Goal: Transaction & Acquisition: Download file/media

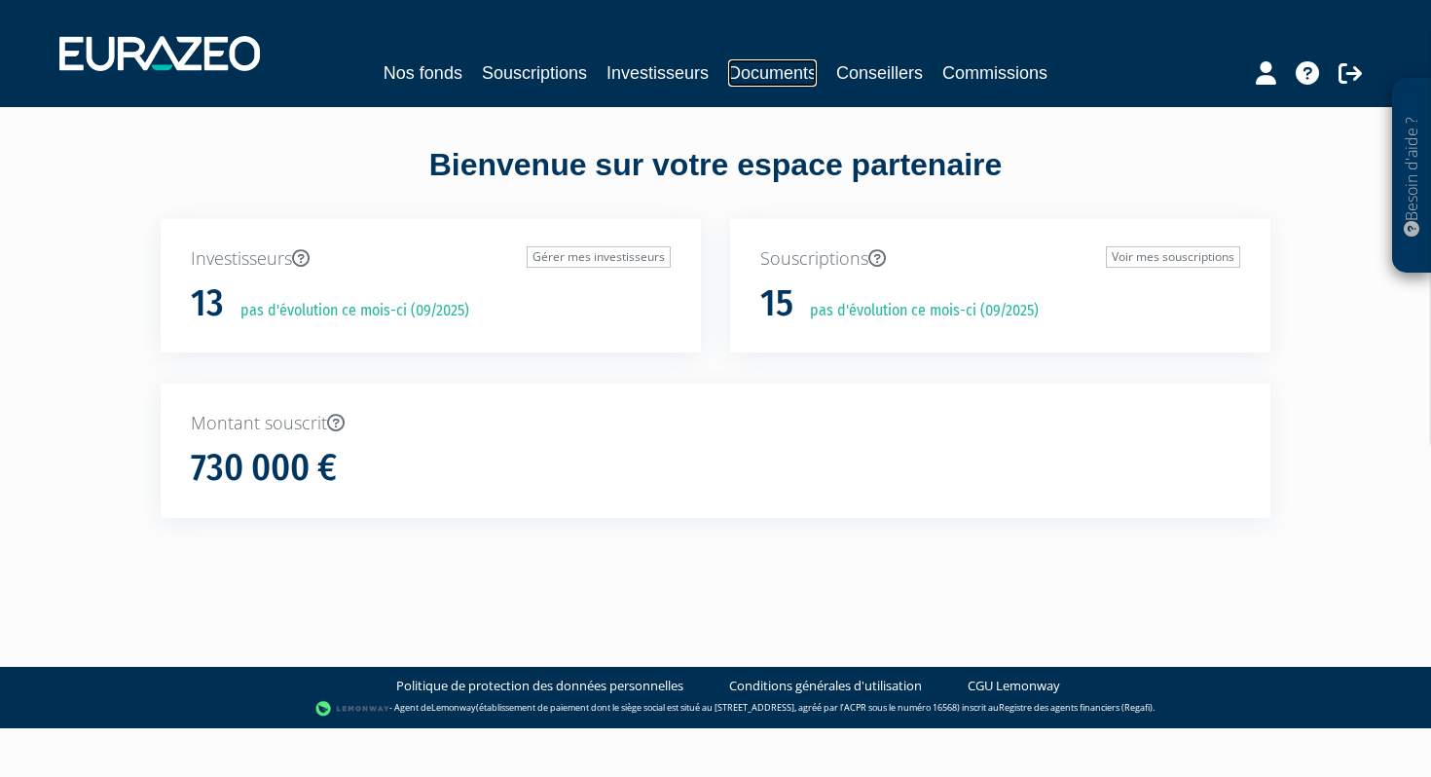
click at [751, 79] on link "Documents" at bounding box center [772, 72] width 89 height 27
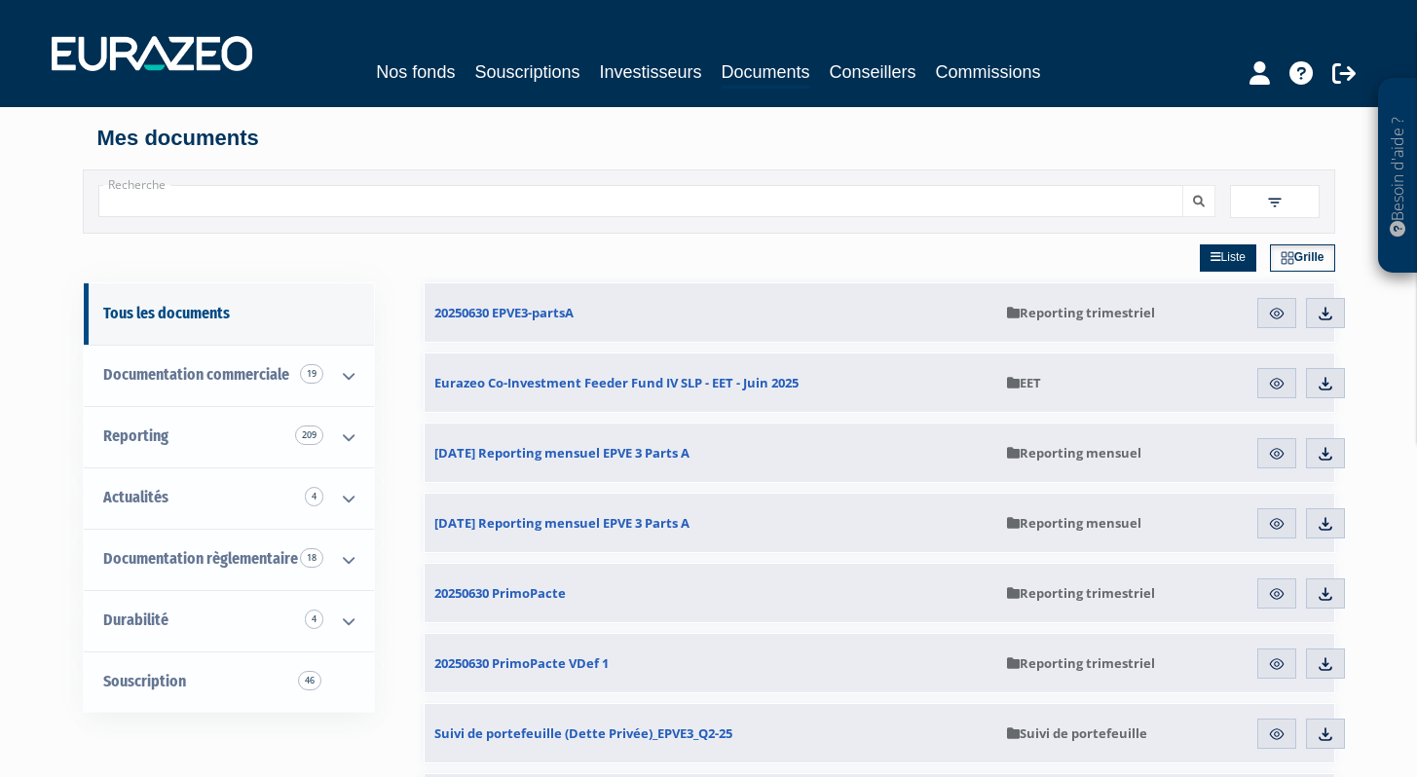
click at [908, 270] on div "Liste Grille" at bounding box center [879, 258] width 911 height 49
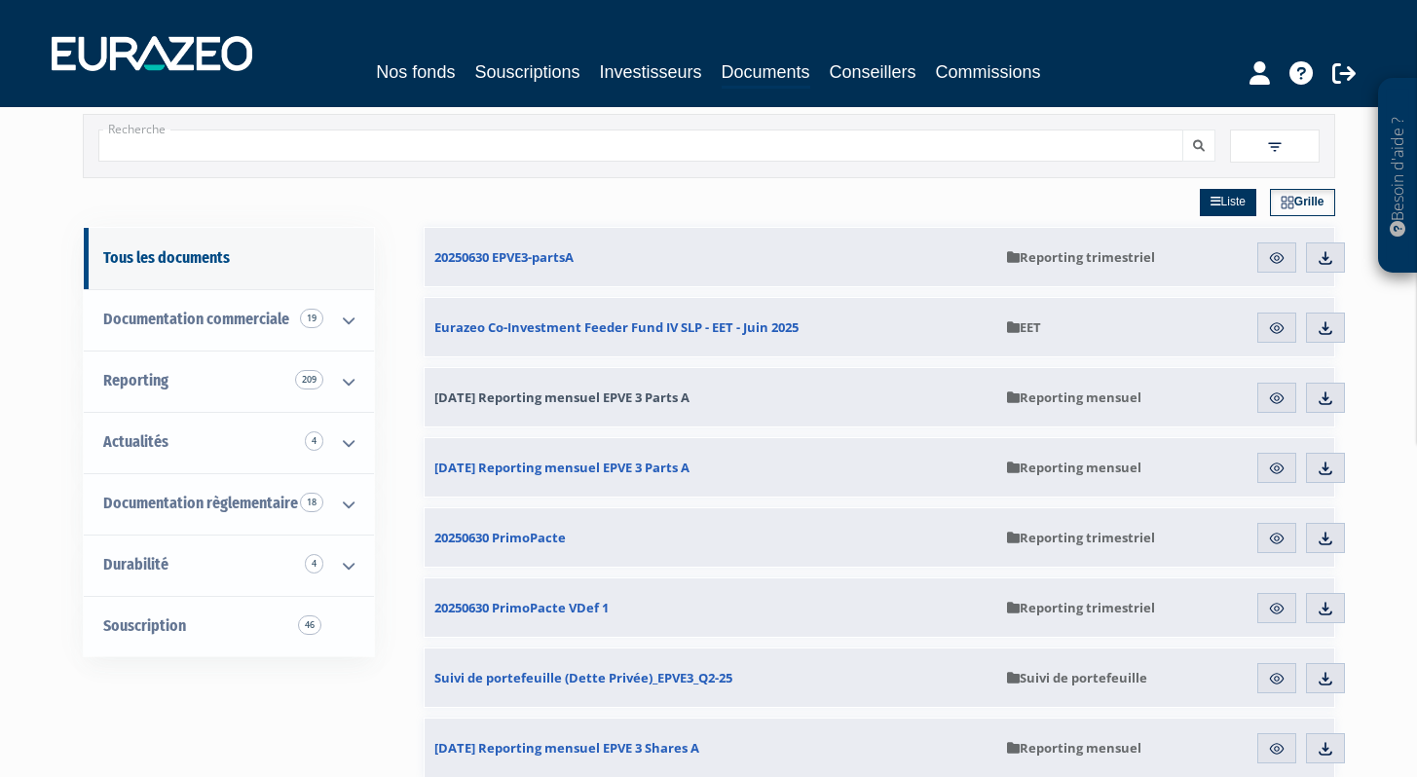
scroll to position [59, 0]
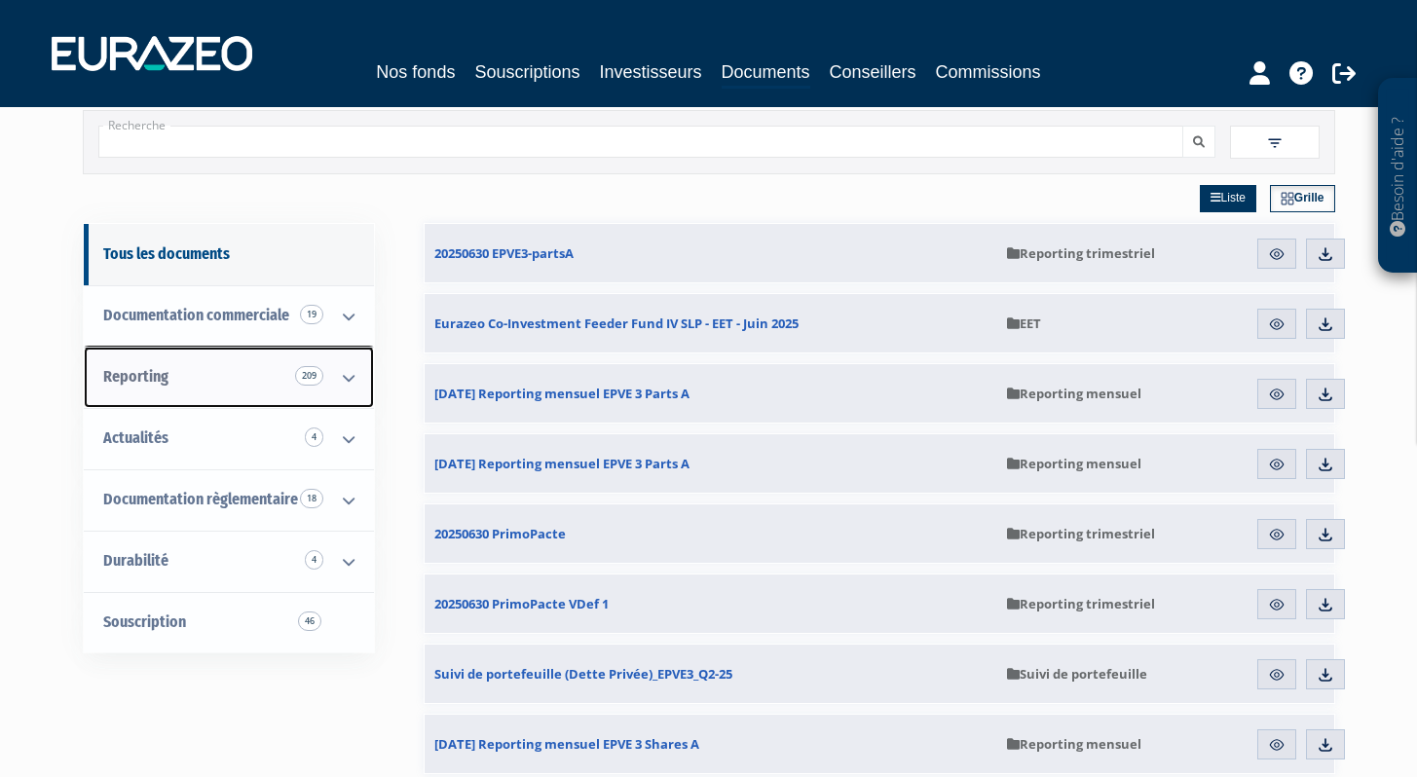
click at [204, 383] on link "Reporting 209" at bounding box center [229, 377] width 290 height 61
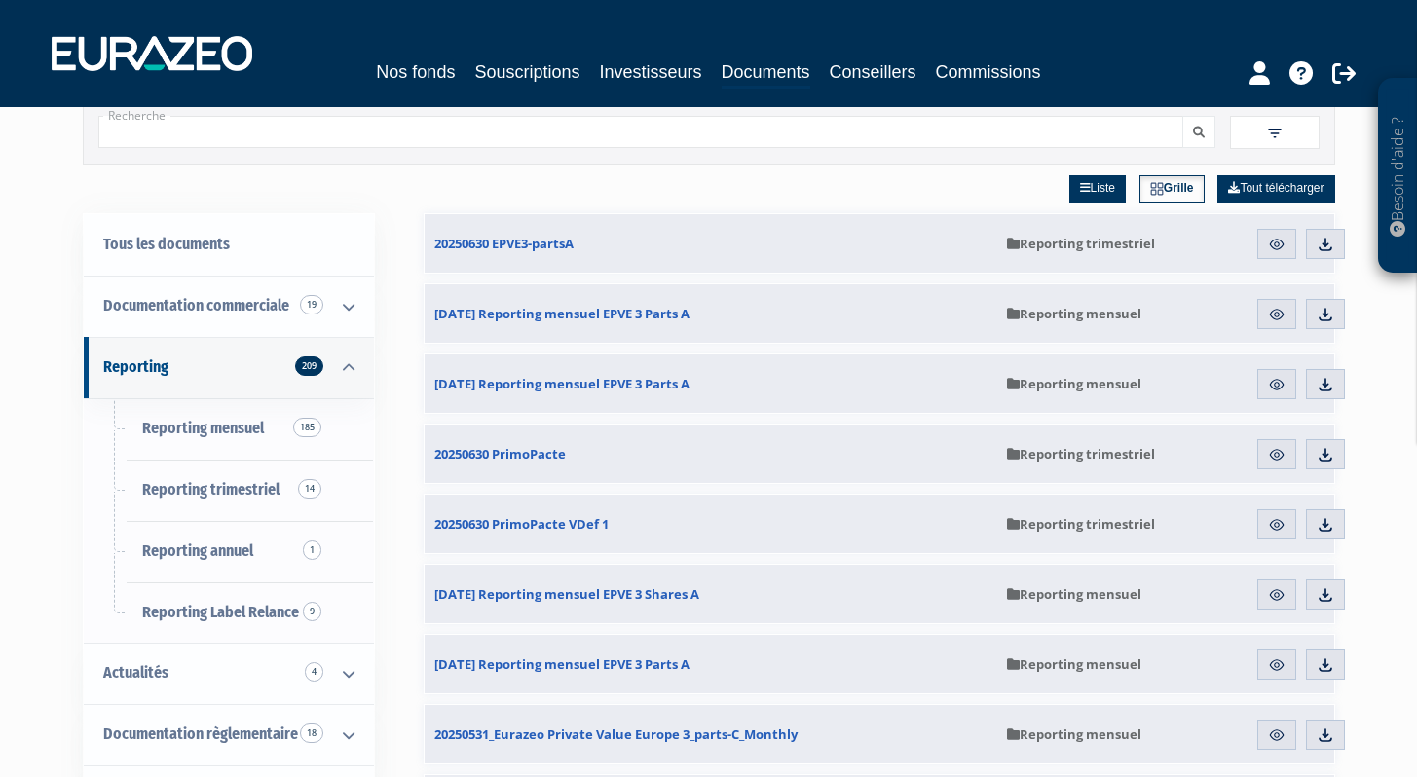
scroll to position [72, 0]
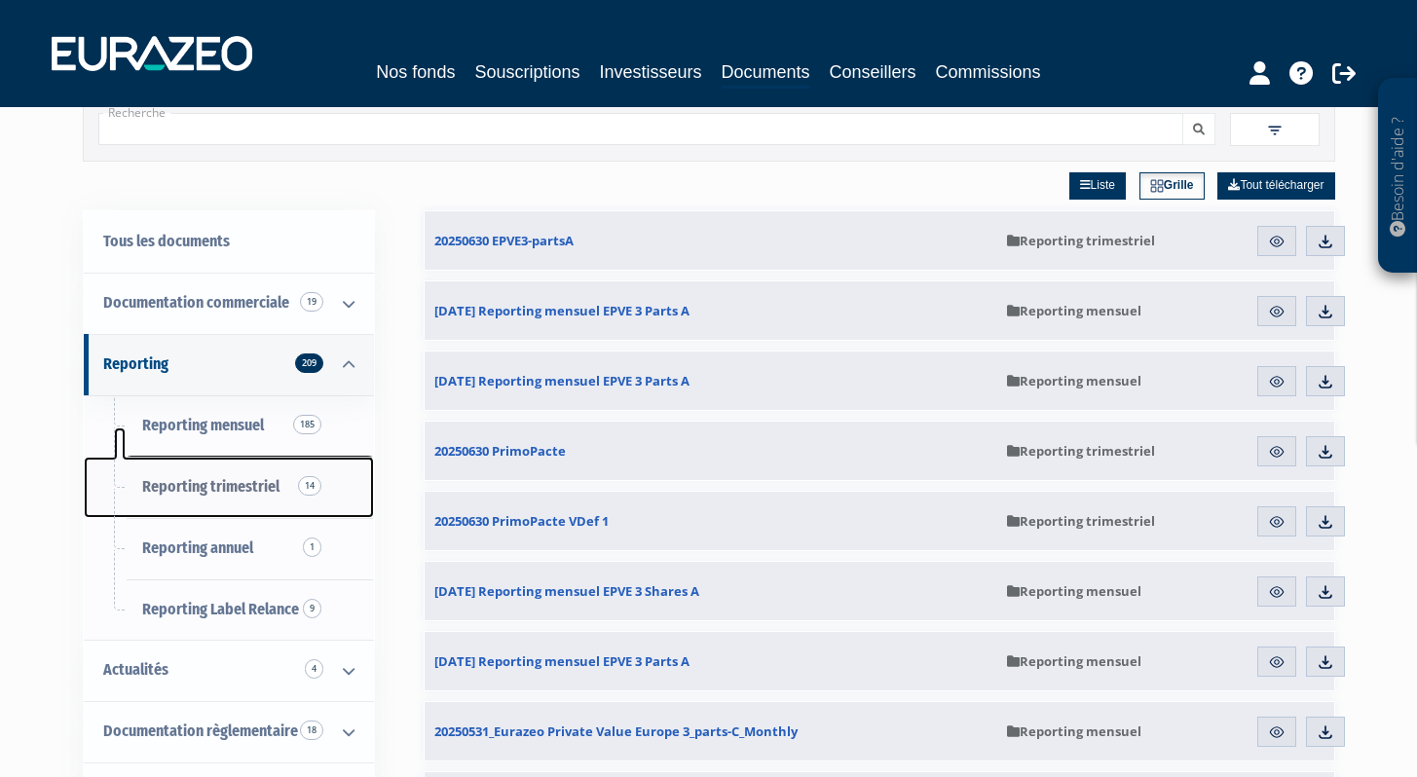
click at [248, 487] on span "Reporting trimestriel 14" at bounding box center [210, 486] width 137 height 18
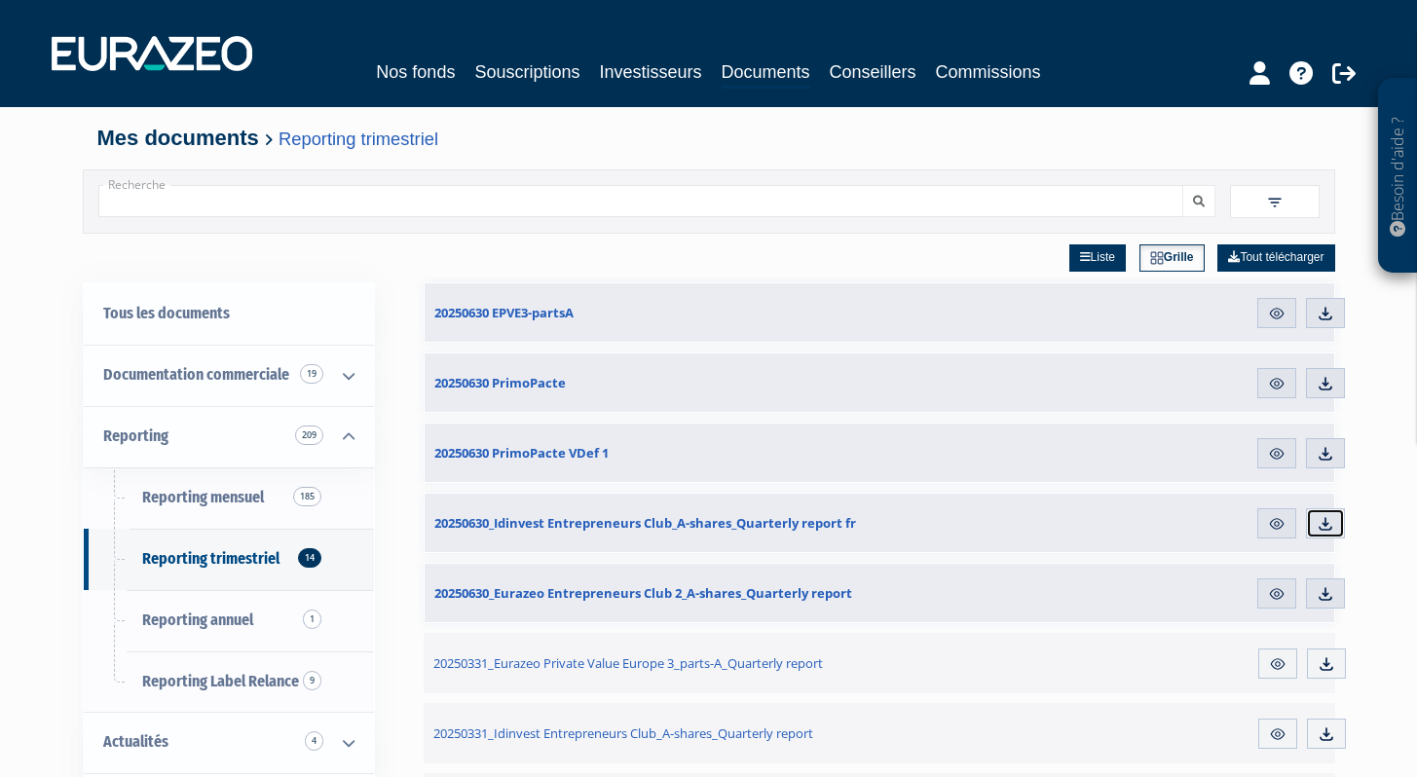
click at [1326, 532] on img at bounding box center [1325, 524] width 18 height 18
click at [1321, 587] on img at bounding box center [1325, 594] width 18 height 18
